Goal: Information Seeking & Learning: Find specific fact

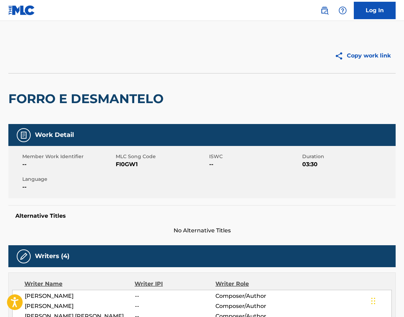
drag, startPoint x: 324, startPoint y: 10, endPoint x: 319, endPoint y: 14, distance: 6.5
click at [324, 10] on img at bounding box center [325, 10] width 8 height 8
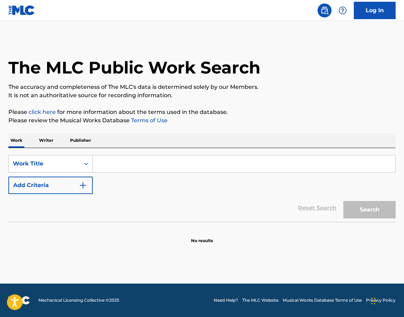
click at [112, 167] on input "Search Form" at bounding box center [244, 164] width 303 height 17
paste input "Back At One"
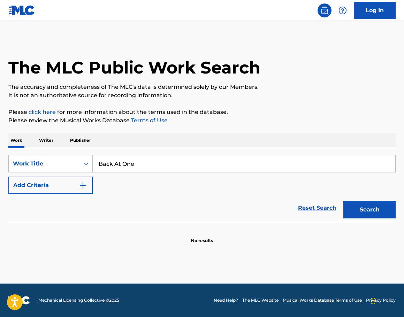
type input "Back At One"
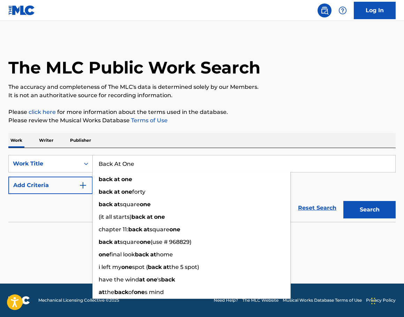
click at [51, 188] on button "Add Criteria" at bounding box center [50, 185] width 84 height 17
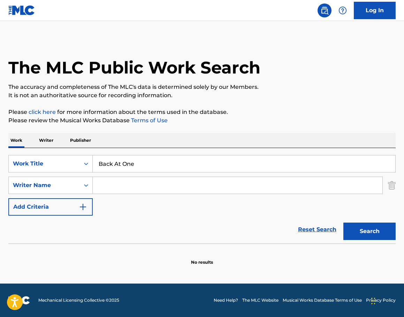
drag, startPoint x: 126, startPoint y: 186, endPoint x: 133, endPoint y: 187, distance: 7.3
click at [127, 186] on input "Search Form" at bounding box center [238, 185] width 290 height 17
paste input "[PERSON_NAME]"
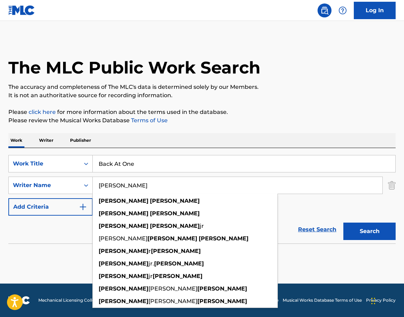
type input "[PERSON_NAME]"
click at [371, 236] on button "Search" at bounding box center [370, 231] width 52 height 17
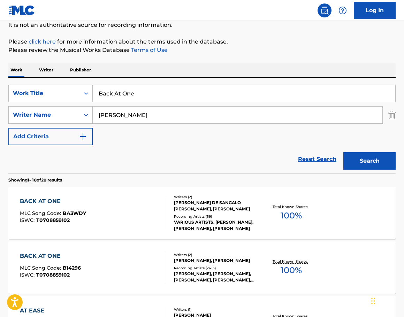
scroll to position [105, 0]
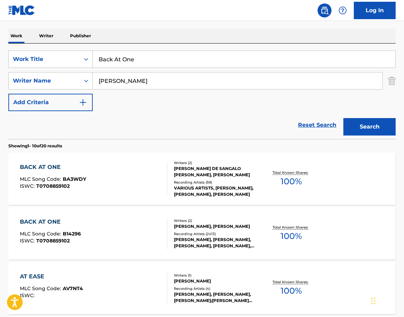
click at [211, 171] on div "[PERSON_NAME] DE SANGALO [PERSON_NAME], [PERSON_NAME]" at bounding box center [216, 172] width 85 height 13
